Goal: Navigation & Orientation: Find specific page/section

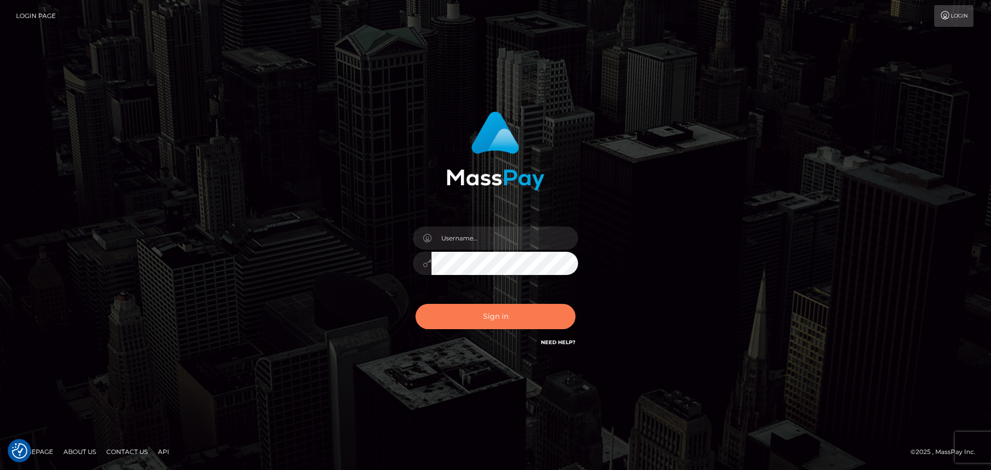
type input "jonathan.ctfo"
click at [469, 315] on button "Sign in" at bounding box center [496, 316] width 160 height 25
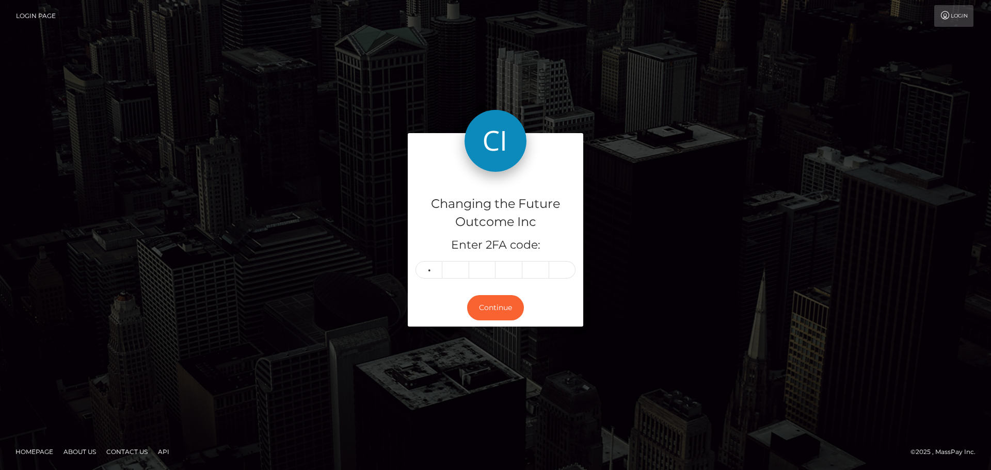
type input "7"
type input "5"
type input "8"
type input "4"
type input "8"
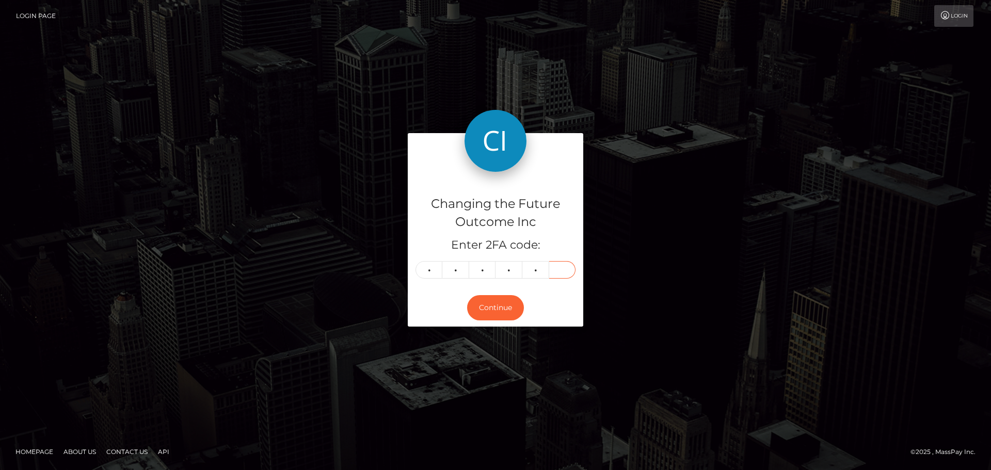
type input "0"
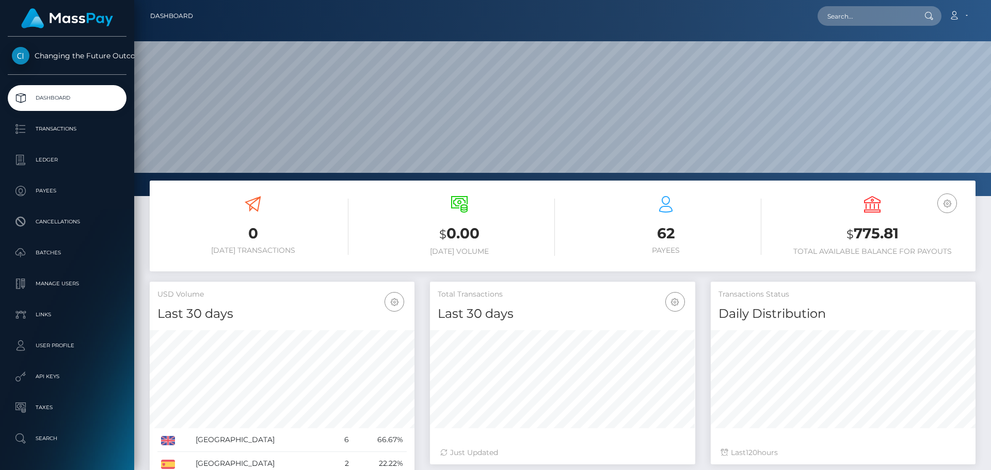
scroll to position [183, 265]
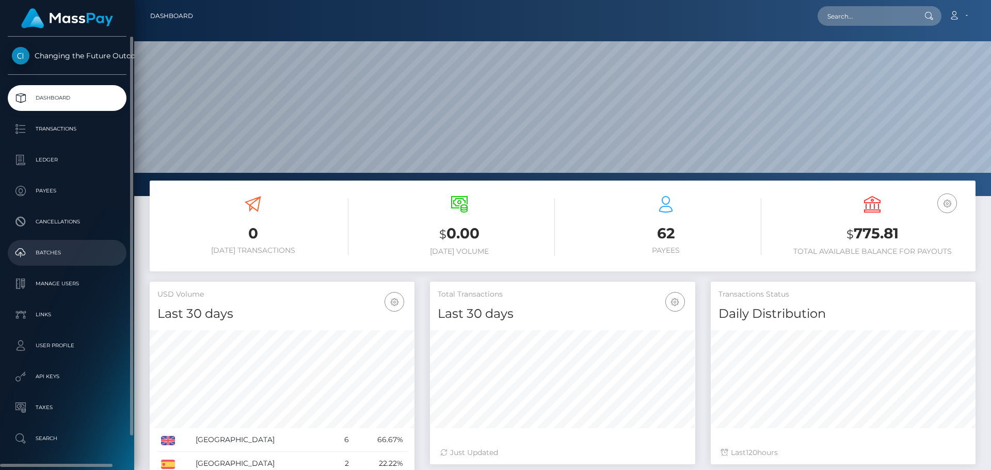
click at [40, 257] on p "Batches" at bounding box center [67, 252] width 110 height 15
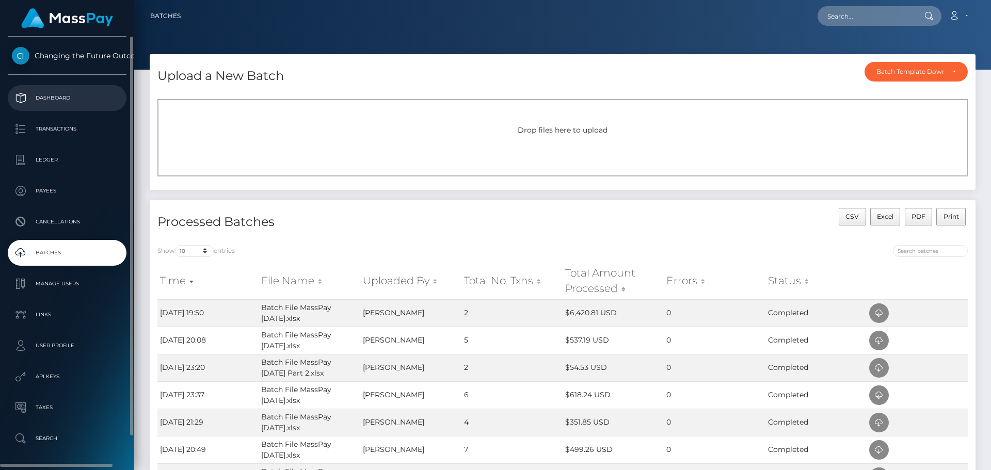
click at [54, 99] on p "Dashboard" at bounding box center [67, 97] width 110 height 15
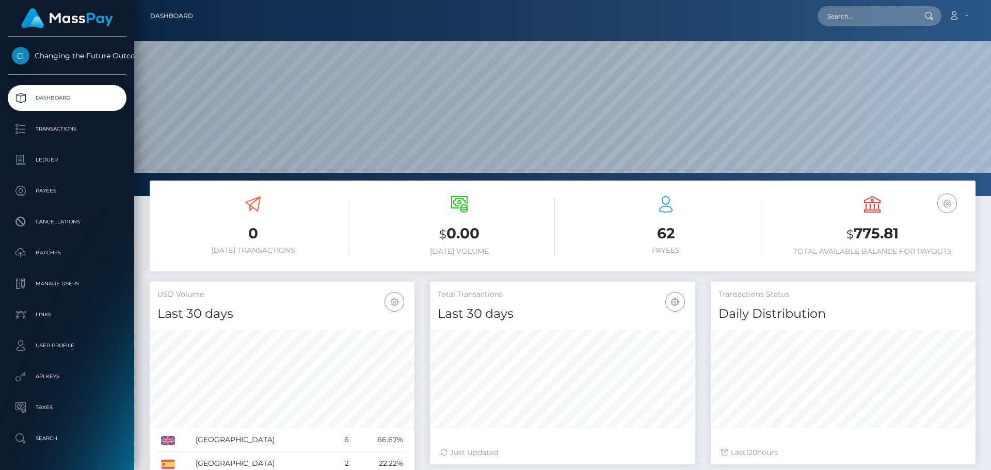
scroll to position [183, 265]
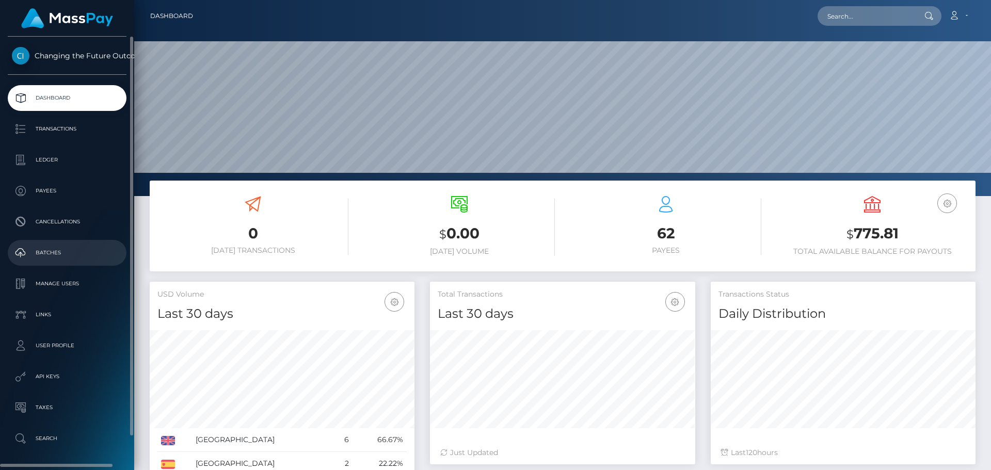
click at [54, 246] on p "Batches" at bounding box center [67, 252] width 110 height 15
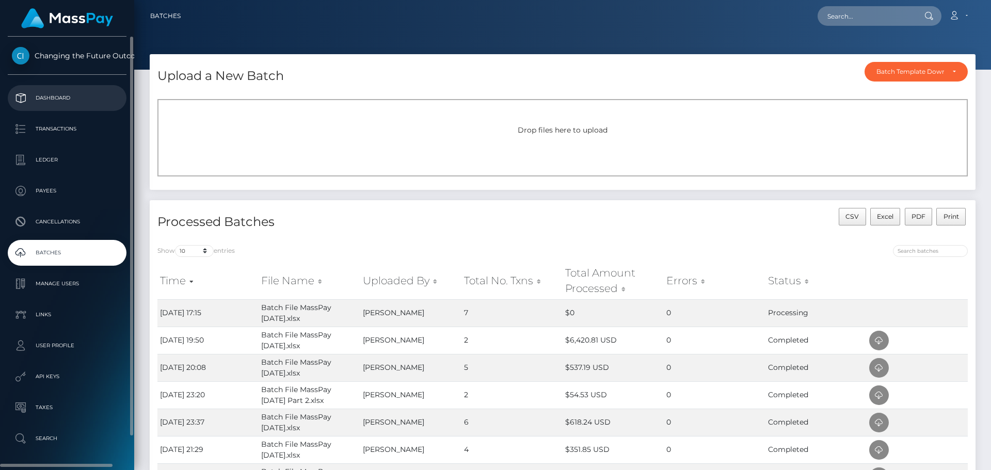
click at [59, 104] on p "Dashboard" at bounding box center [67, 97] width 110 height 15
